Goal: Task Accomplishment & Management: Manage account settings

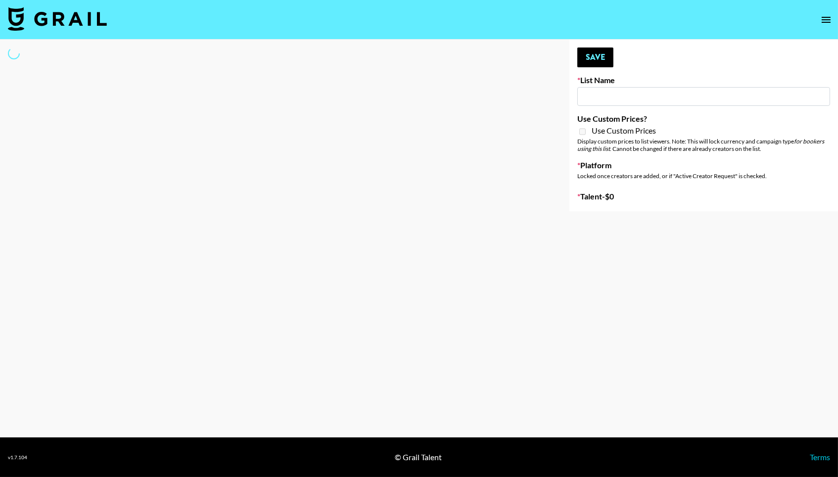
type input "EDM List"
select select "Song"
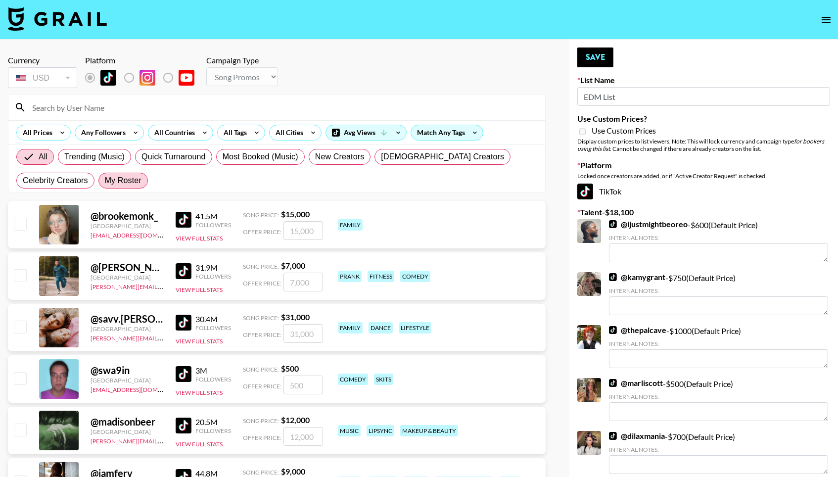
click at [112, 176] on label "My Roster" at bounding box center [122, 181] width 49 height 16
click at [105, 181] on input "My Roster" at bounding box center [105, 181] width 0 height 0
radio input "true"
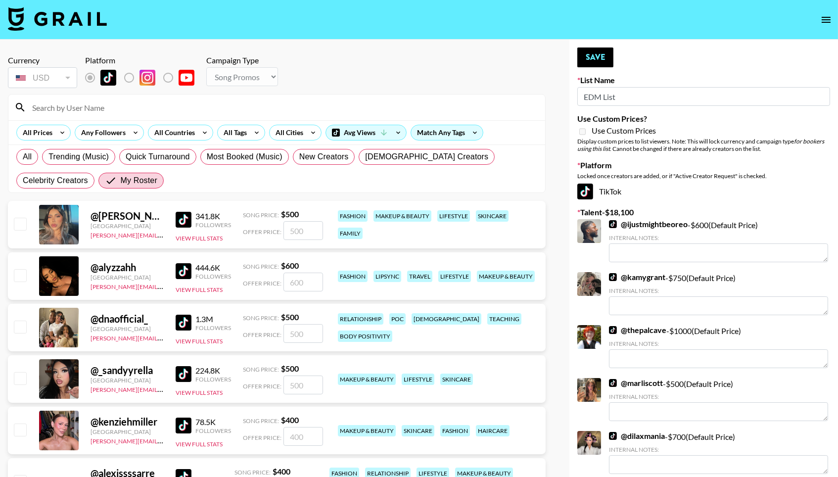
click at [21, 276] on input "checkbox" at bounding box center [20, 275] width 12 height 12
checkbox input "true"
type input "600"
click at [18, 332] on input "checkbox" at bounding box center [20, 327] width 12 height 12
checkbox input "true"
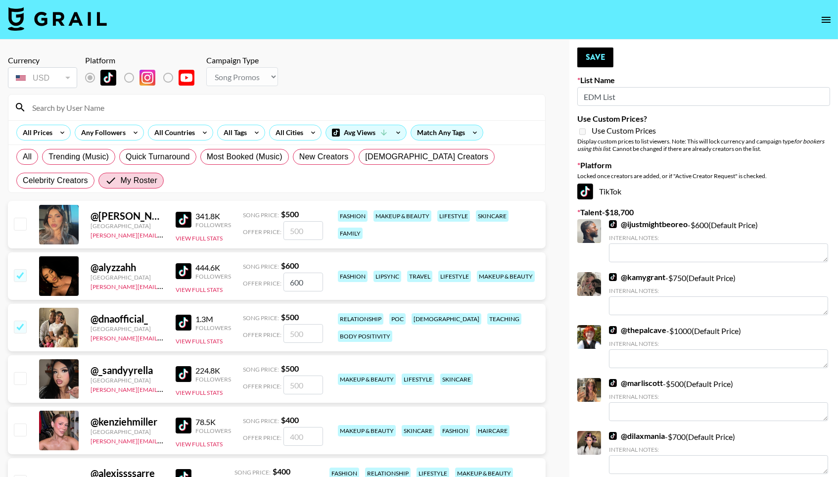
type input "500"
click at [20, 384] on input "checkbox" at bounding box center [20, 378] width 12 height 12
checkbox input "true"
type input "500"
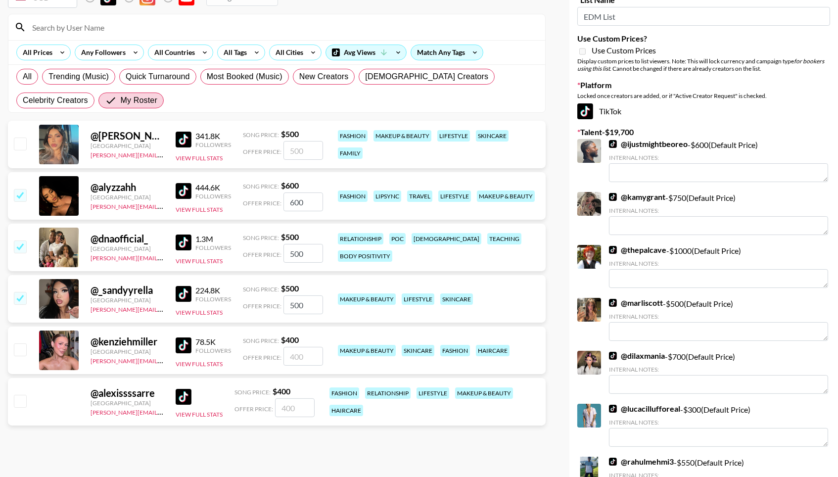
scroll to position [80, 0]
click at [19, 399] on input "checkbox" at bounding box center [20, 401] width 12 height 12
checkbox input "true"
type input "400"
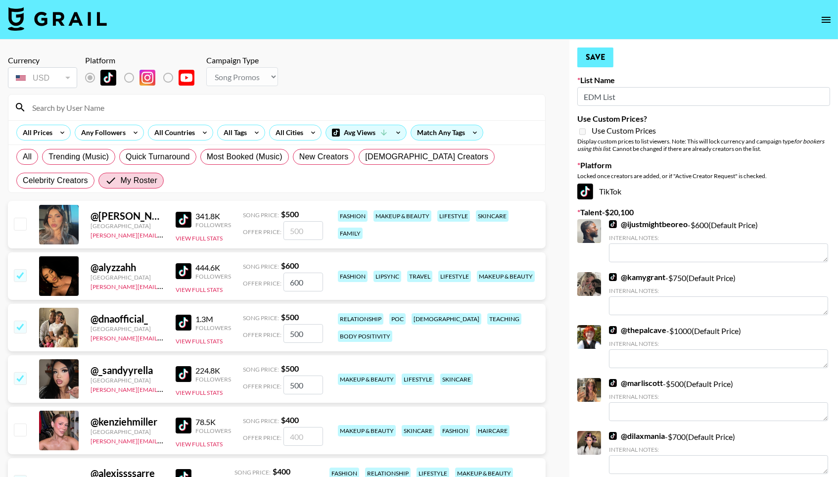
scroll to position [0, 0]
click at [586, 57] on button "Save" at bounding box center [595, 57] width 36 height 20
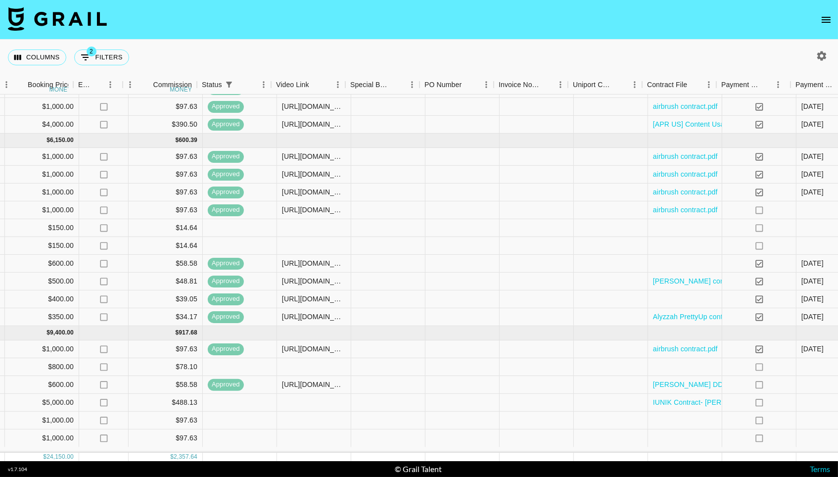
scroll to position [170, 665]
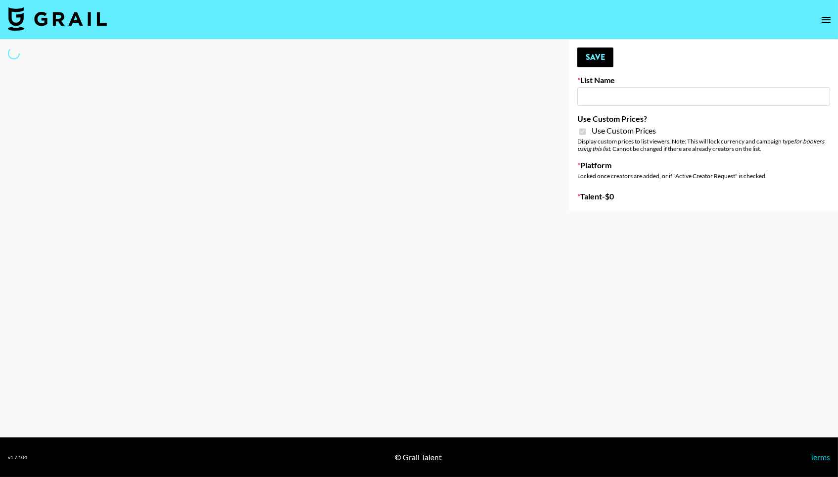
type input "G4free"
checkbox input "true"
select select "Brand"
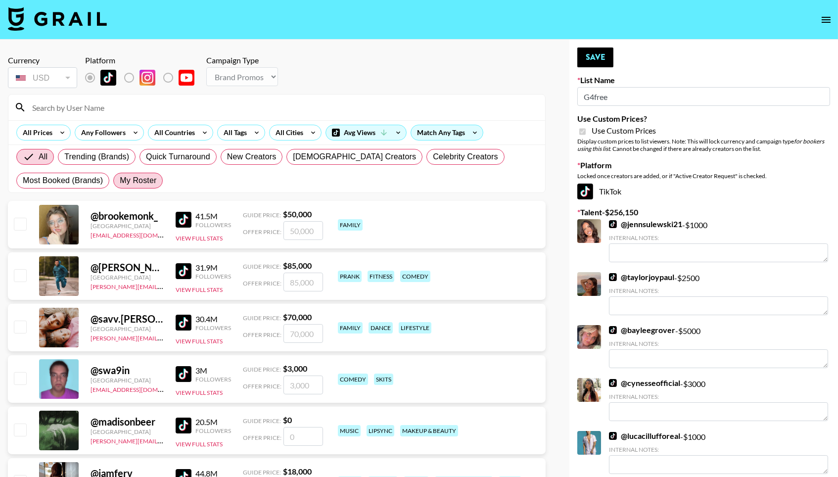
click at [138, 179] on span "My Roster" at bounding box center [138, 181] width 37 height 12
click at [120, 181] on input "My Roster" at bounding box center [120, 181] width 0 height 0
radio input "true"
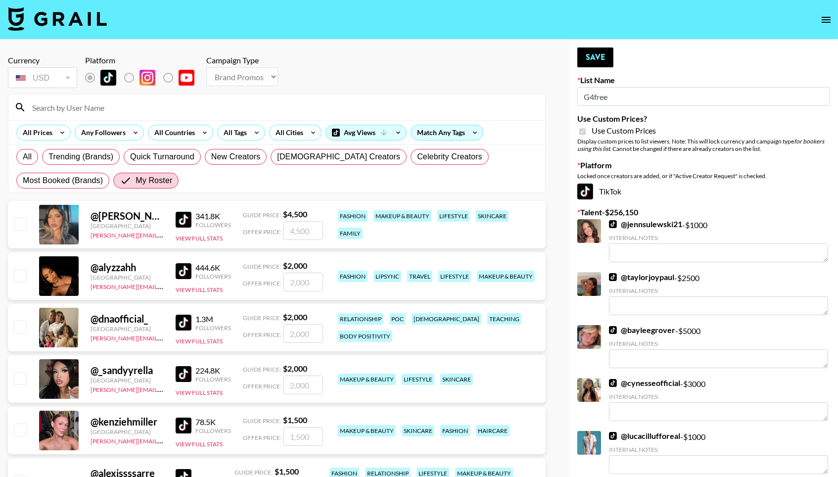
click at [17, 229] on input "checkbox" at bounding box center [20, 224] width 12 height 12
checkbox input "true"
type input "4500"
click at [18, 435] on input "checkbox" at bounding box center [20, 429] width 12 height 12
checkbox input "true"
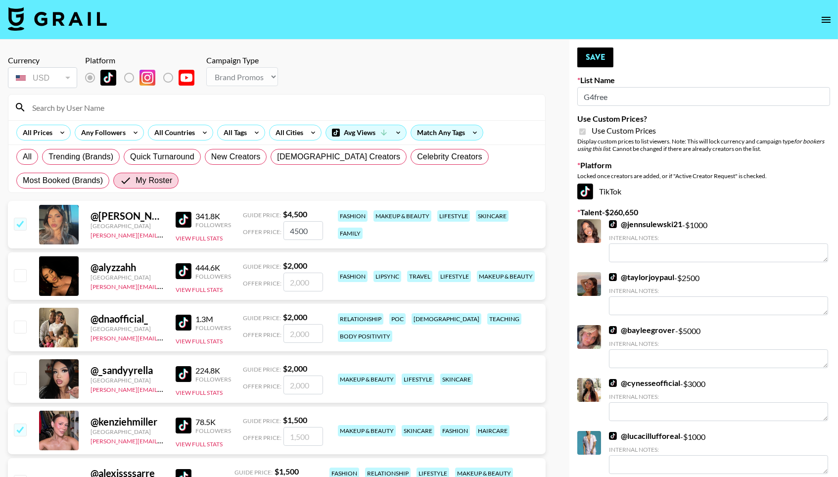
type input "1500"
click at [15, 371] on div "@ _sandyyrella United States norlyn.hooriani@grail-talent.com 224.8K Followers …" at bounding box center [277, 378] width 538 height 47
click at [18, 377] on input "checkbox" at bounding box center [20, 378] width 12 height 12
checkbox input "true"
type input "2000"
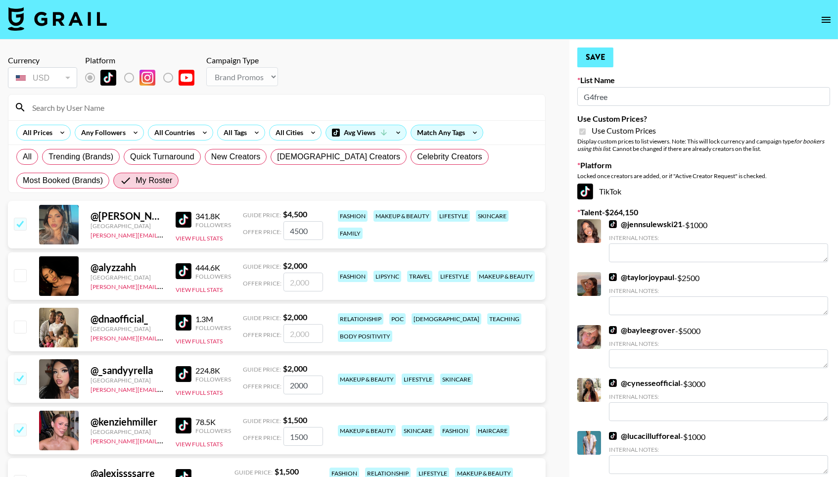
click at [589, 64] on button "Save" at bounding box center [595, 57] width 36 height 20
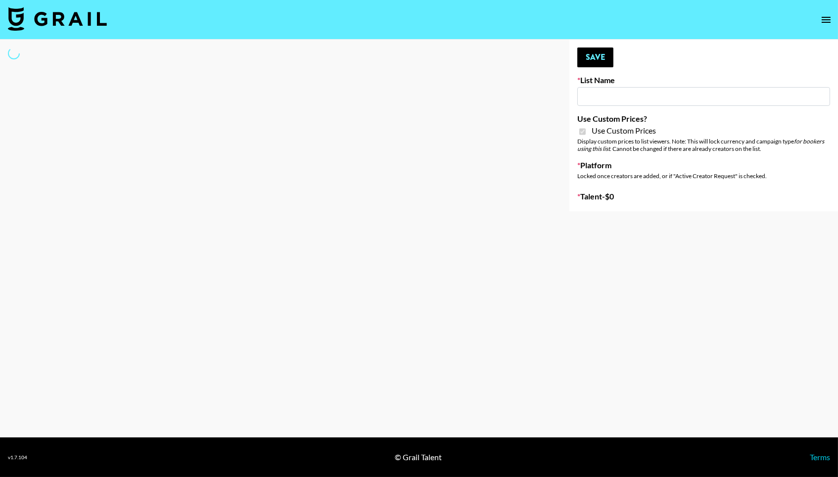
type input "Petlibro (30th Sept)"
checkbox input "true"
select select "Brand"
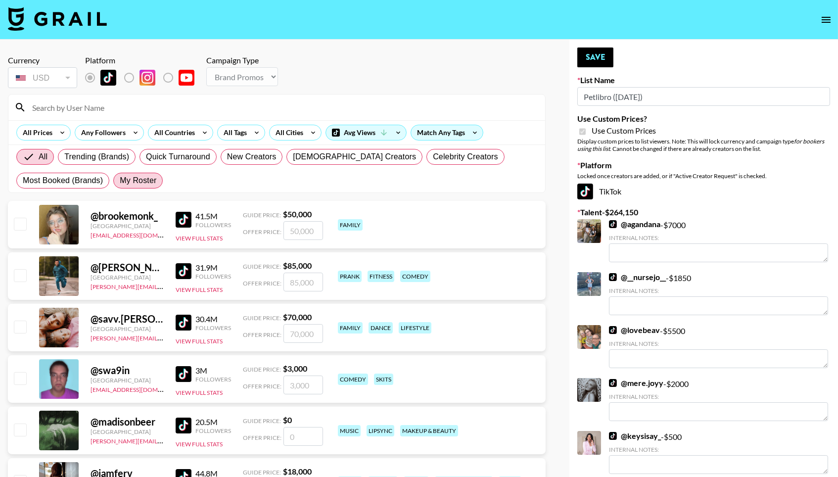
click at [128, 174] on label "My Roster" at bounding box center [137, 181] width 49 height 16
click at [120, 181] on input "My Roster" at bounding box center [120, 181] width 0 height 0
radio input "true"
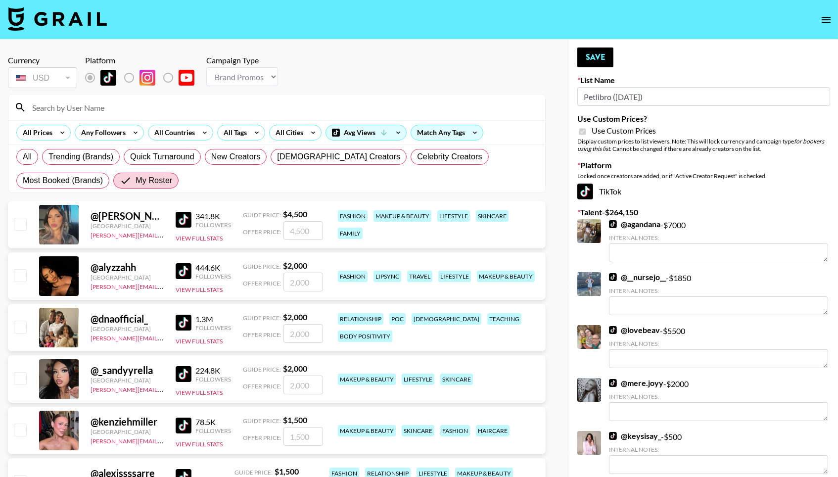
click at [20, 230] on input "checkbox" at bounding box center [20, 224] width 12 height 12
checkbox input "true"
type input "4500"
click at [594, 64] on button "Save" at bounding box center [595, 57] width 36 height 20
